Goal: Unclear

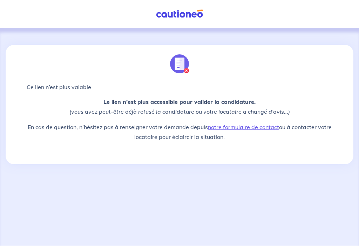
click at [179, 64] on img at bounding box center [179, 63] width 19 height 19
click at [189, 64] on img at bounding box center [179, 63] width 19 height 19
